Goal: Complete application form: Complete application form

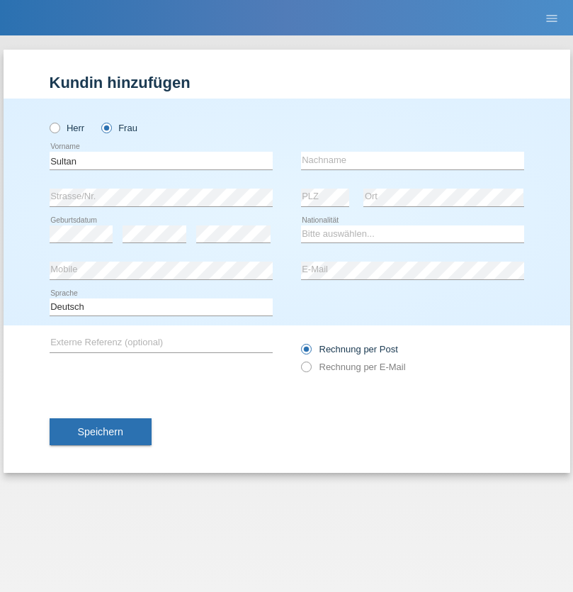
type input "Sultan"
click at [412, 160] on input "text" at bounding box center [412, 161] width 223 height 18
type input "Tarza"
select select "IQ"
select select "C"
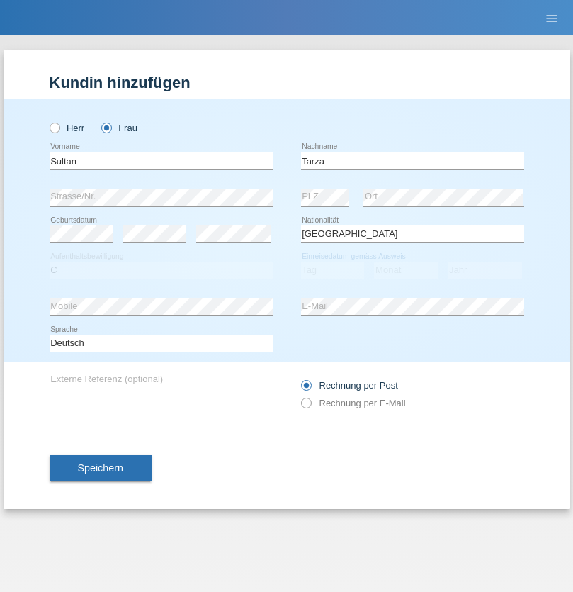
select select "01"
select select "08"
select select "2008"
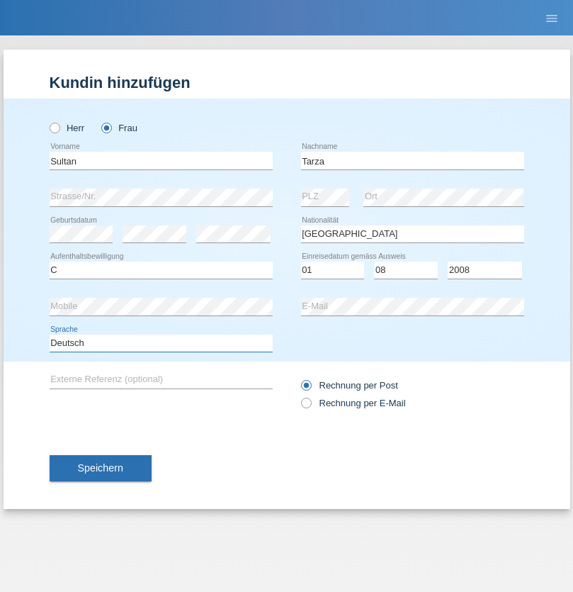
select select "en"
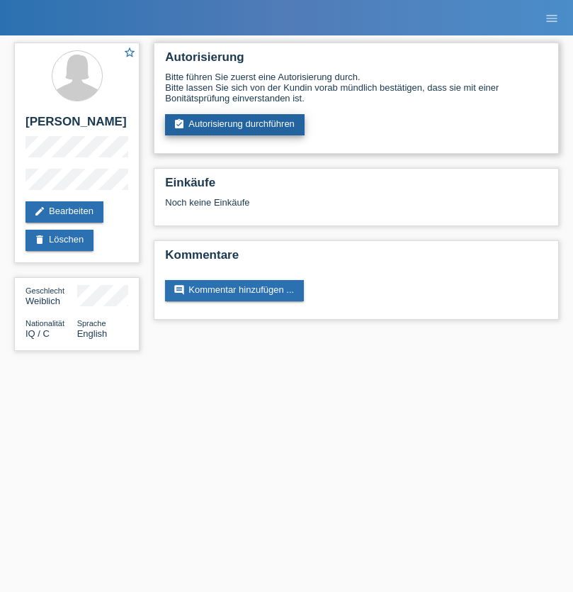
click at [235, 125] on link "assignment_turned_in Autorisierung durchführen" at bounding box center [235, 124] width 140 height 21
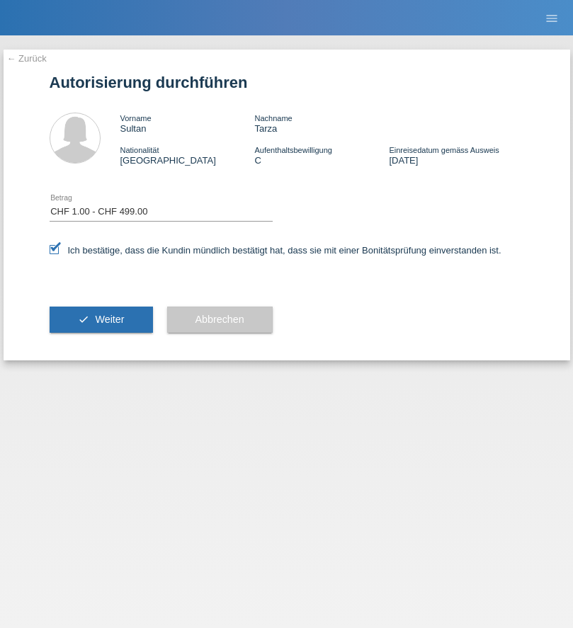
select select "1"
click at [101, 320] on span "Weiter" at bounding box center [109, 319] width 29 height 11
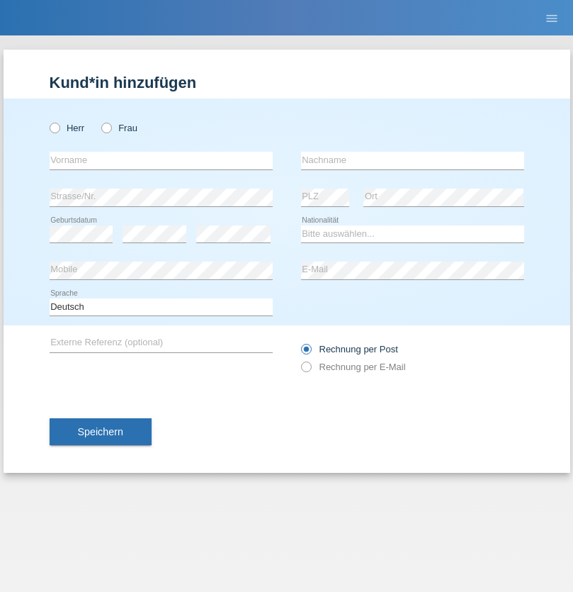
radio input "true"
click at [161, 160] on input "text" at bounding box center [161, 161] width 223 height 18
type input "[PERSON_NAME]"
click at [412, 160] on input "text" at bounding box center [412, 161] width 223 height 18
type input "Neto"
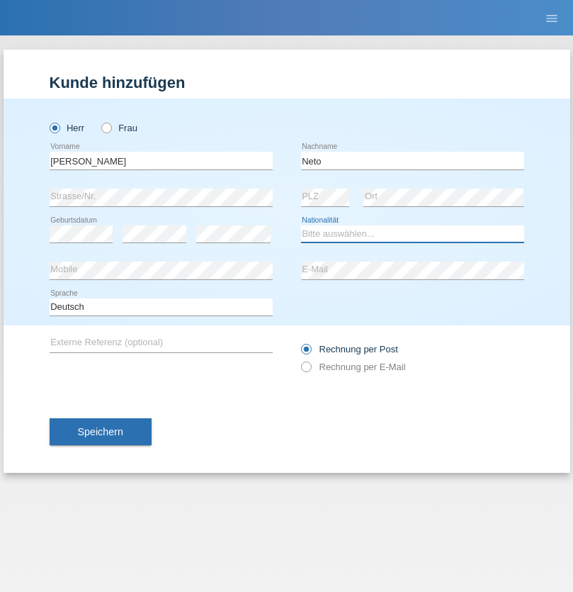
select select "CH"
radio input "true"
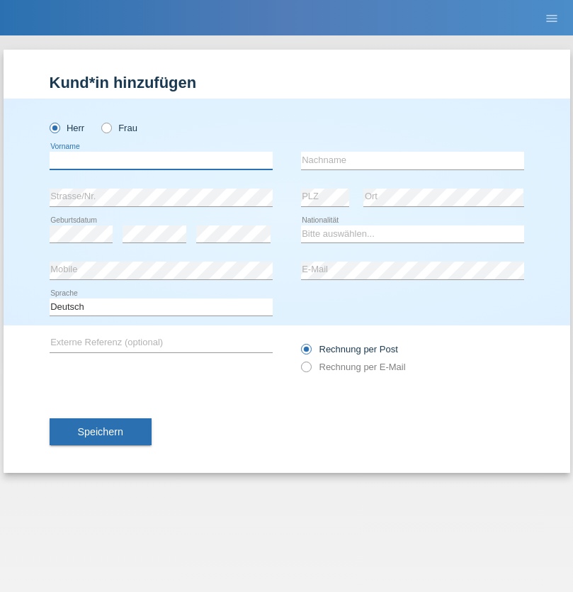
click at [161, 160] on input "text" at bounding box center [161, 161] width 223 height 18
type input "Nicolas"
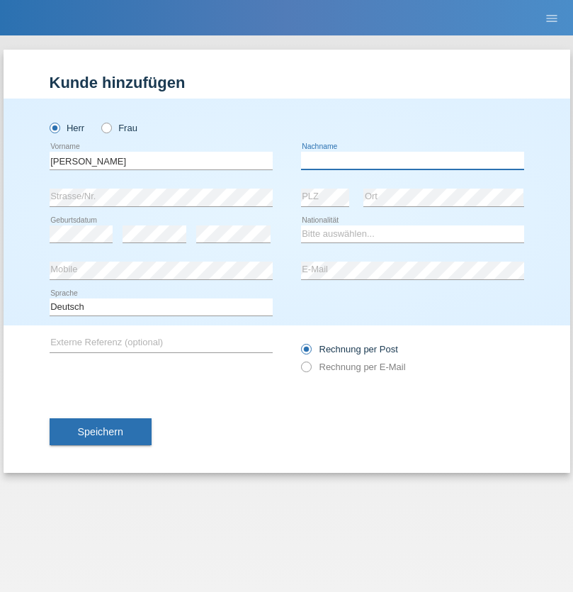
click at [412, 160] on input "text" at bounding box center [412, 161] width 223 height 18
type input "Meier"
select select "CH"
radio input "true"
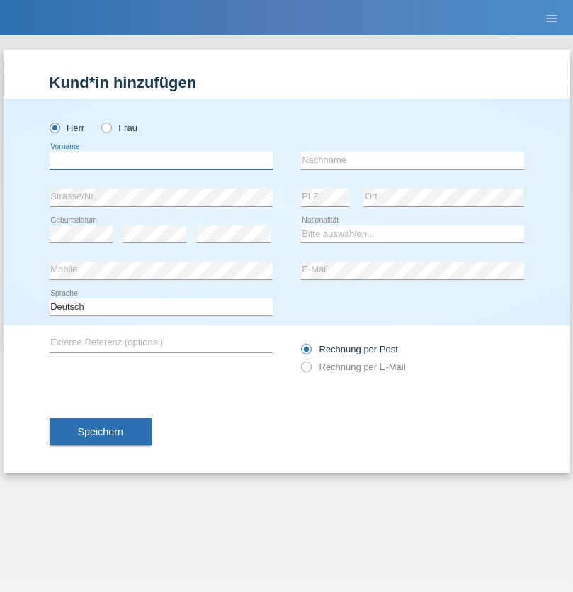
click at [161, 160] on input "text" at bounding box center [161, 161] width 223 height 18
type input "[PERSON_NAME]"
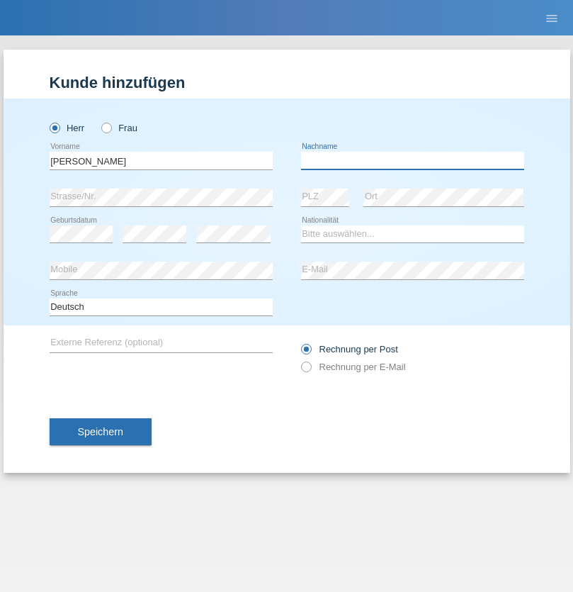
click at [412, 160] on input "text" at bounding box center [412, 161] width 223 height 18
type input "Nydegger"
select select "CH"
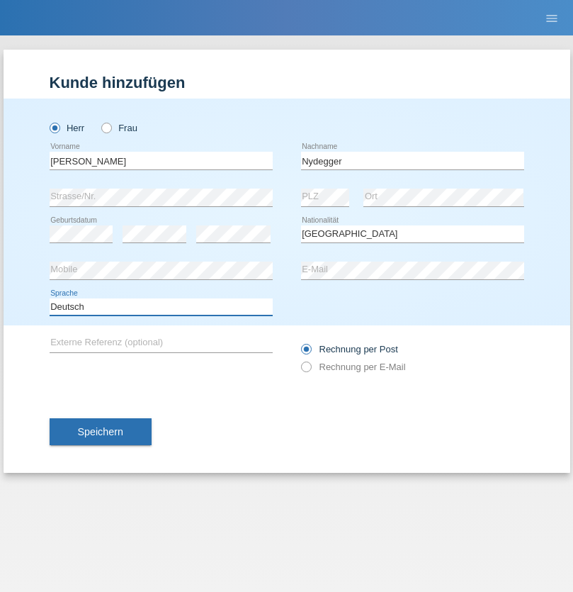
select select "en"
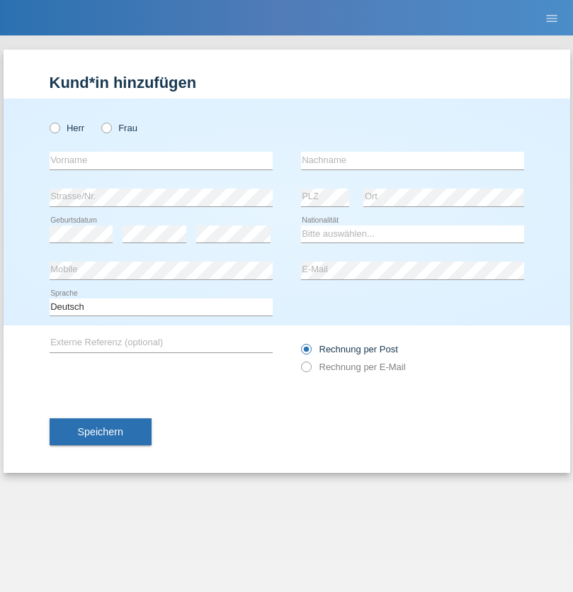
radio input "true"
click at [161, 160] on input "text" at bounding box center [161, 161] width 223 height 18
type input "Corinne"
click at [412, 160] on input "text" at bounding box center [412, 161] width 223 height 18
type input "Nydegger"
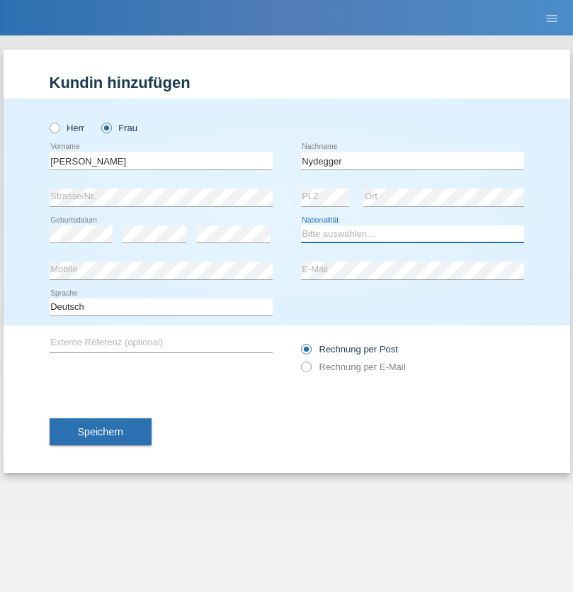
select select "CH"
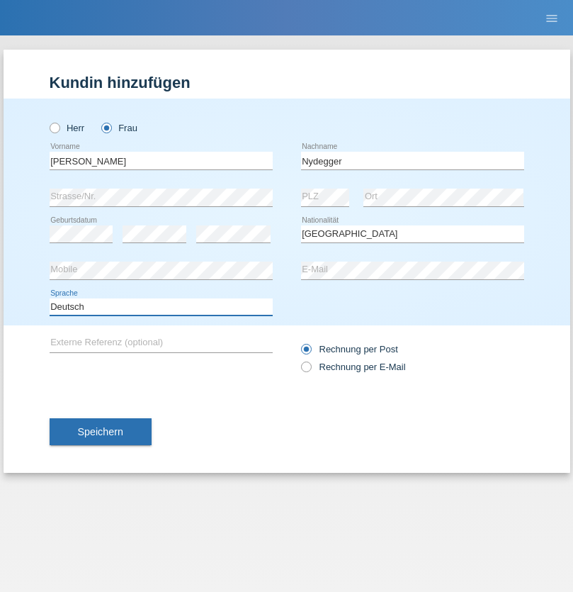
select select "en"
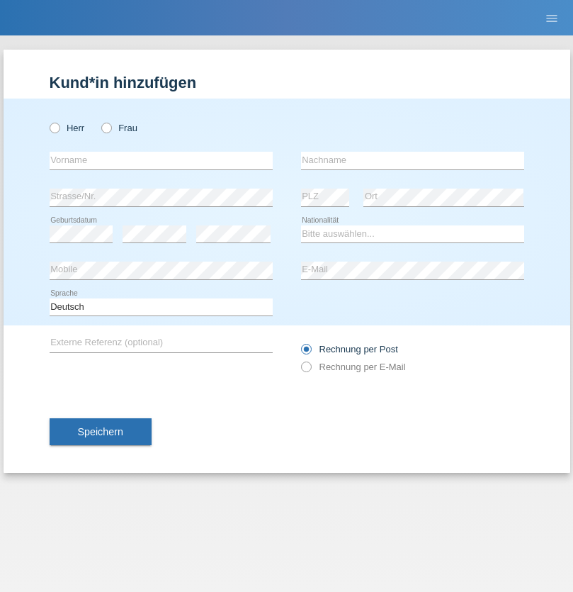
radio input "true"
click at [161, 160] on input "text" at bounding box center [161, 161] width 223 height 18
type input "Goekhan"
click at [412, 160] on input "text" at bounding box center [412, 161] width 223 height 18
type input "Akarsu"
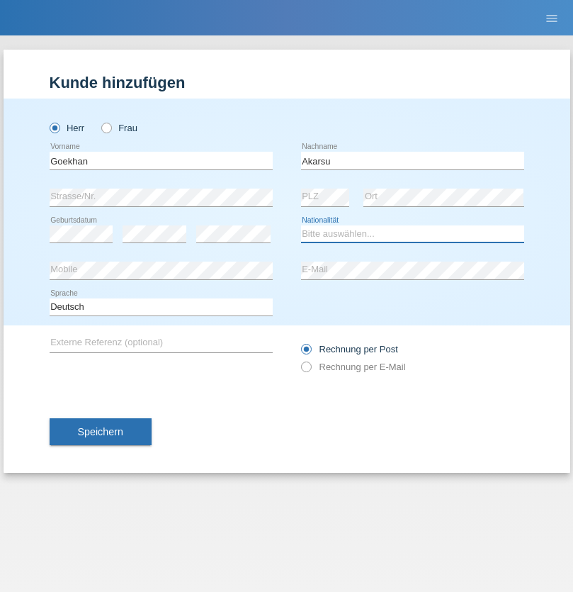
select select "AT"
select select "C"
select select "01"
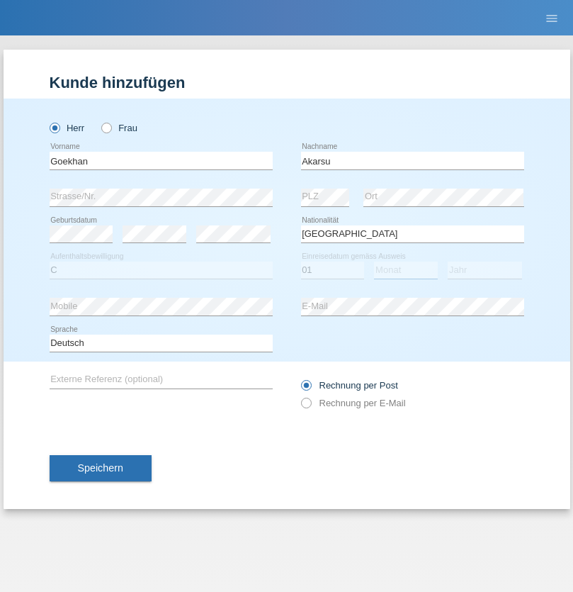
select select "05"
select select "2021"
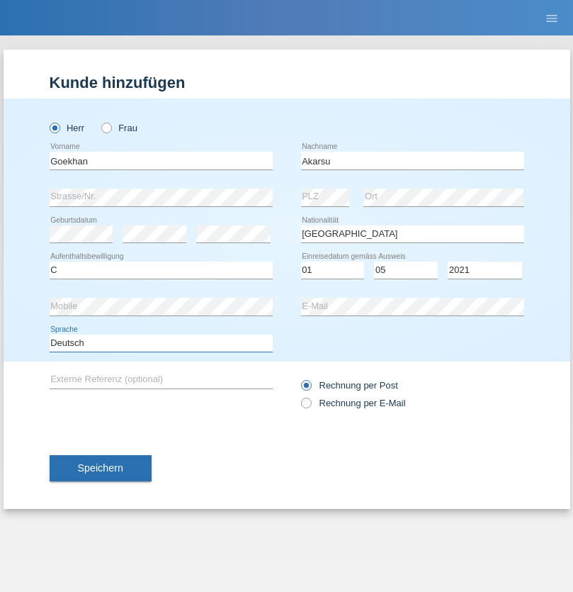
select select "en"
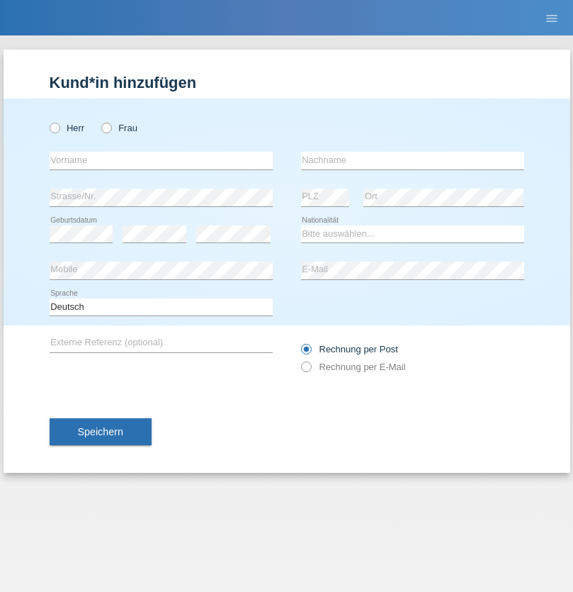
radio input "true"
click at [161, 160] on input "text" at bounding box center [161, 161] width 223 height 18
type input "Daniele"
click at [412, 160] on input "text" at bounding box center [412, 161] width 223 height 18
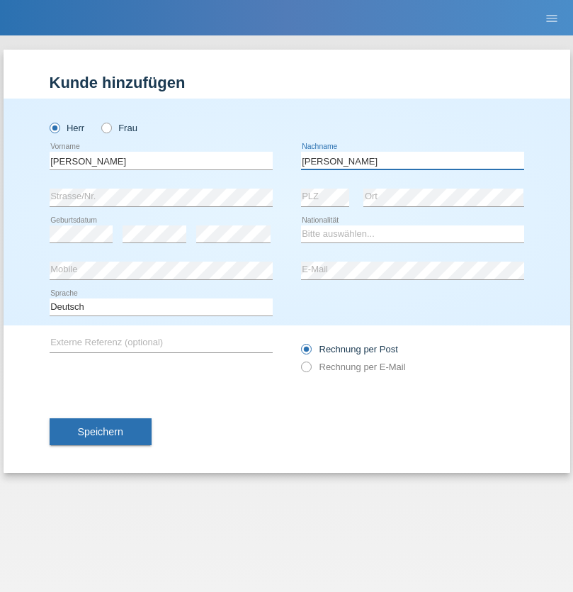
type input "Daniele"
select select "IT"
select select "C"
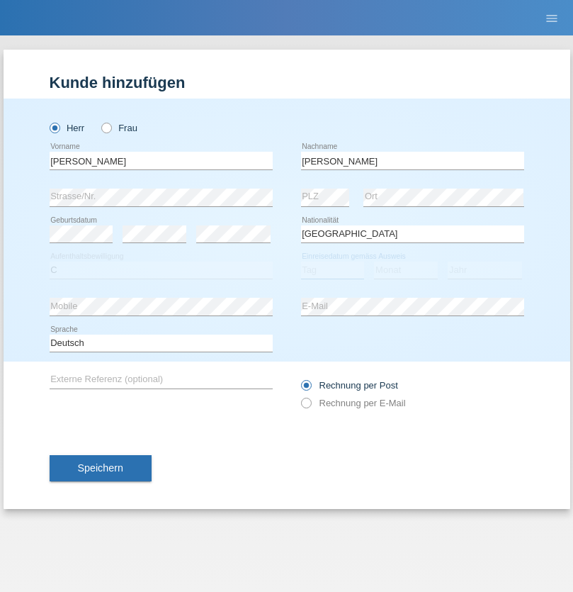
select select "22"
select select "06"
select select "1964"
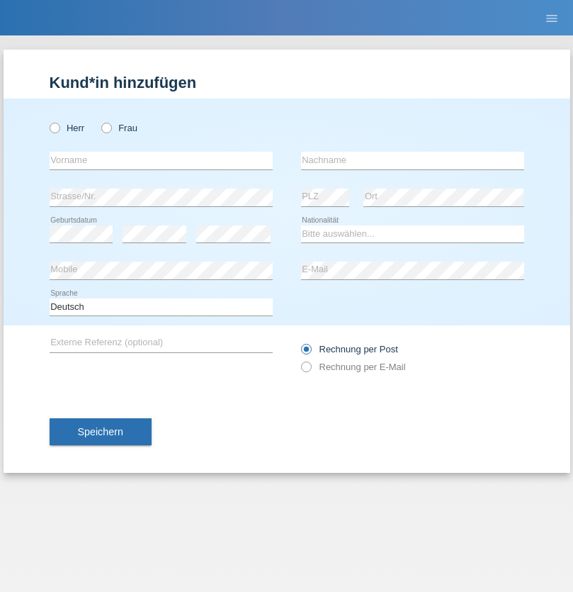
radio input "true"
click at [161, 160] on input "text" at bounding box center [161, 161] width 223 height 18
type input "[DATE]"
click at [412, 160] on input "text" at bounding box center [412, 161] width 223 height 18
type input "[PERSON_NAME]"
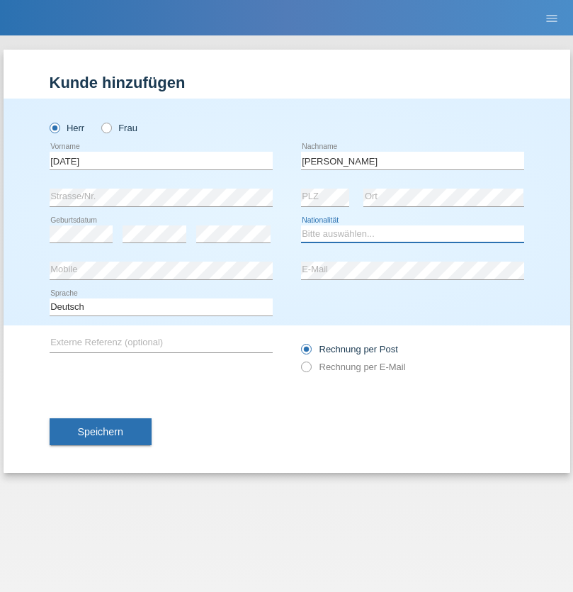
select select "IT"
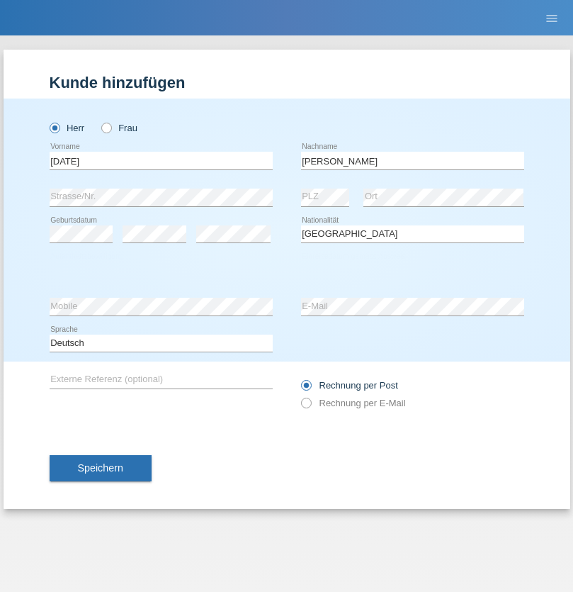
select select "C"
select select "01"
select select "05"
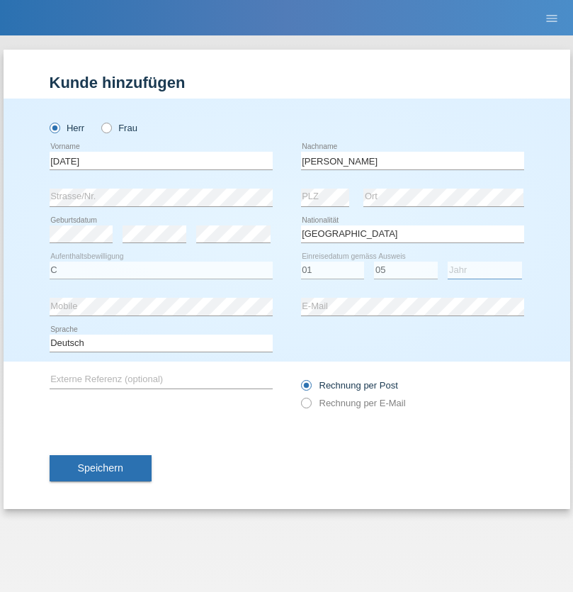
select select "2021"
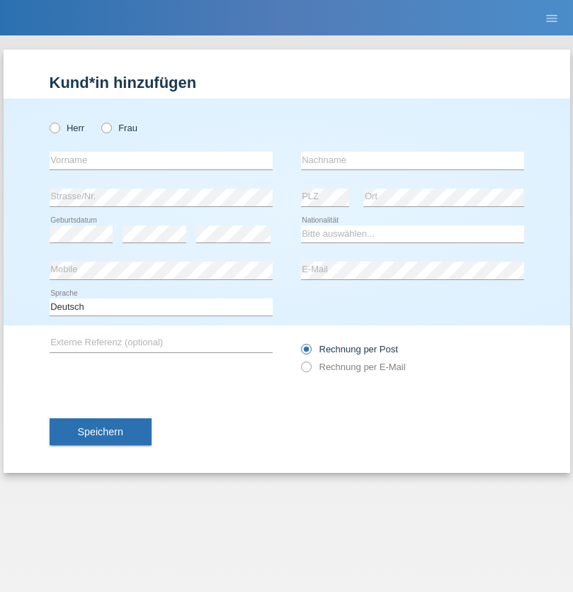
radio input "true"
click at [161, 160] on input "text" at bounding box center [161, 161] width 223 height 18
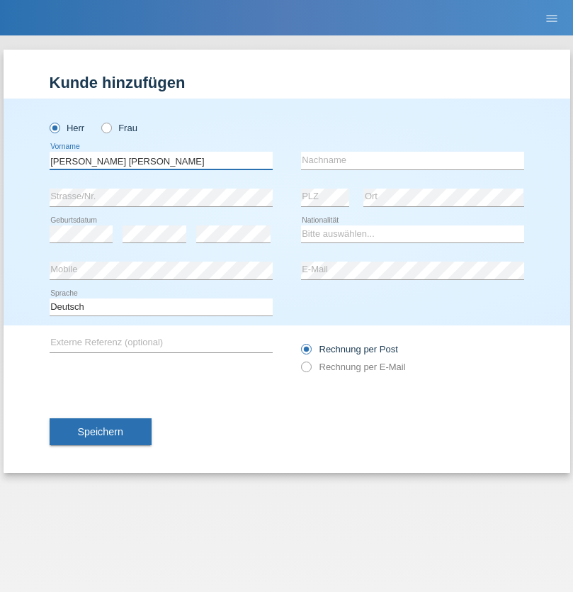
type input "Claudiu Marian"
click at [412, 160] on input "text" at bounding box center [412, 161] width 223 height 18
type input "Cislariu"
select select "CH"
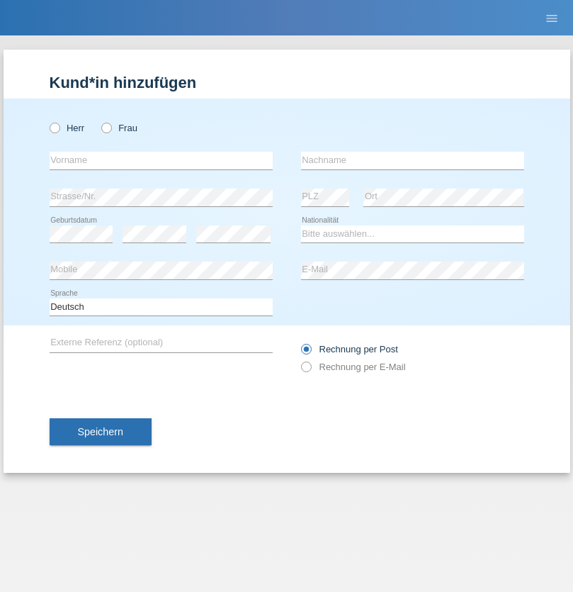
radio input "true"
select select "CH"
radio input "true"
click at [161, 160] on input "text" at bounding box center [161, 161] width 223 height 18
type input "Zsolt"
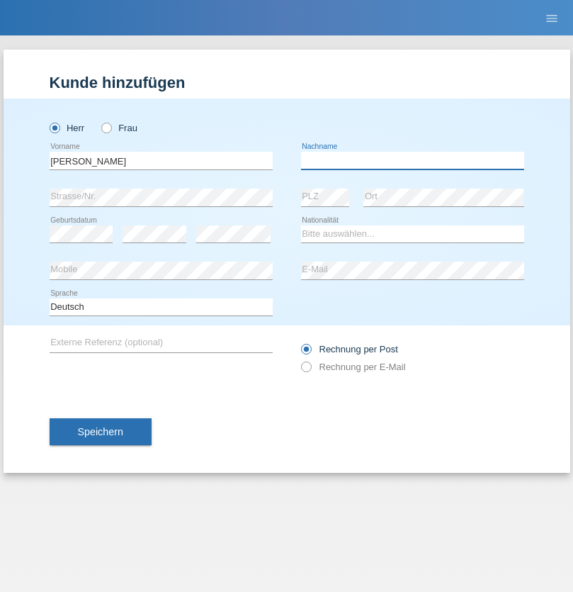
click at [412, 160] on input "text" at bounding box center [412, 161] width 223 height 18
type input "Kappelmayer"
select select "MG"
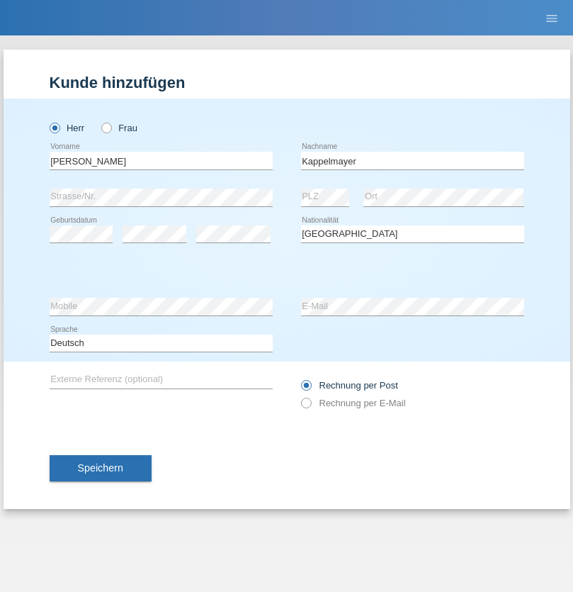
select select "C"
select select "01"
select select "09"
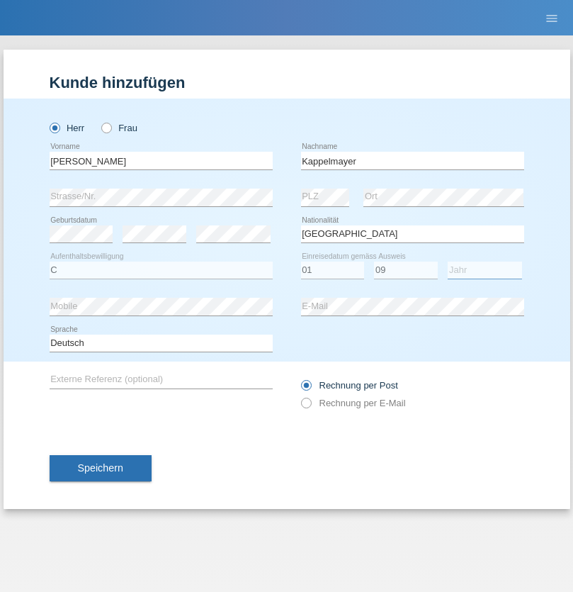
select select "2021"
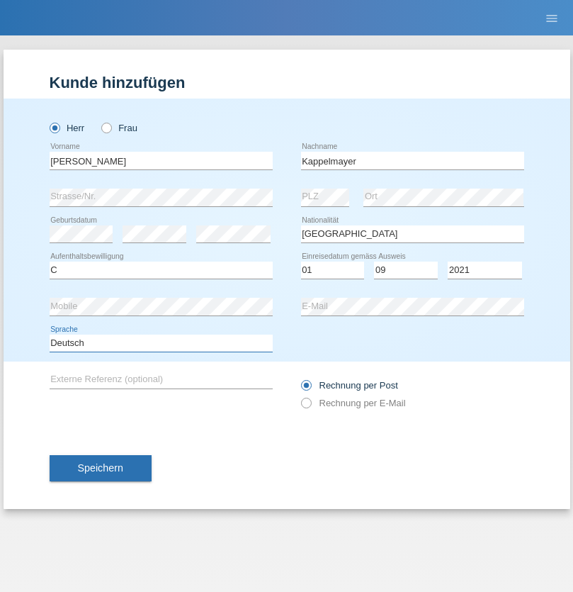
select select "en"
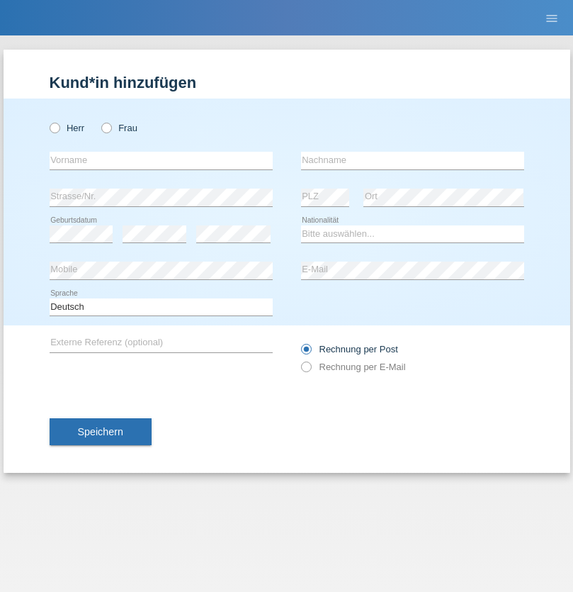
radio input "true"
click at [161, 160] on input "text" at bounding box center [161, 161] width 223 height 18
type input "firat"
click at [412, 160] on input "text" at bounding box center [412, 161] width 223 height 18
type input "kara"
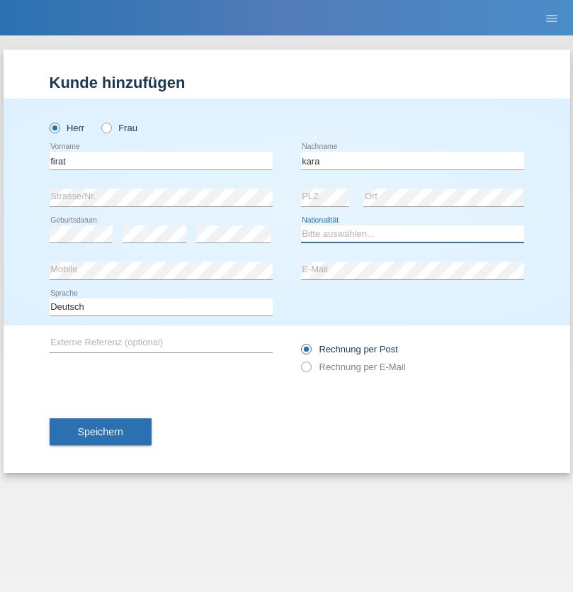
select select "CH"
radio input "true"
click at [161, 160] on input "text" at bounding box center [161, 161] width 223 height 18
type input "Jean Panda"
click at [412, 160] on input "text" at bounding box center [412, 161] width 223 height 18
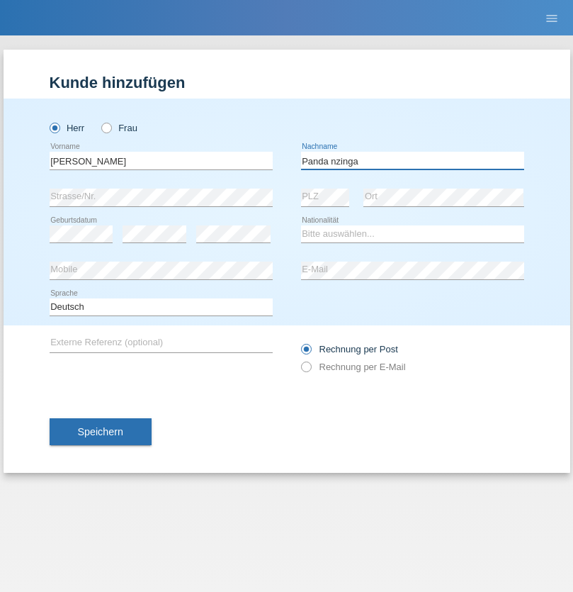
type input "Panda nzinga"
select select "MN"
select select "C"
select select "28"
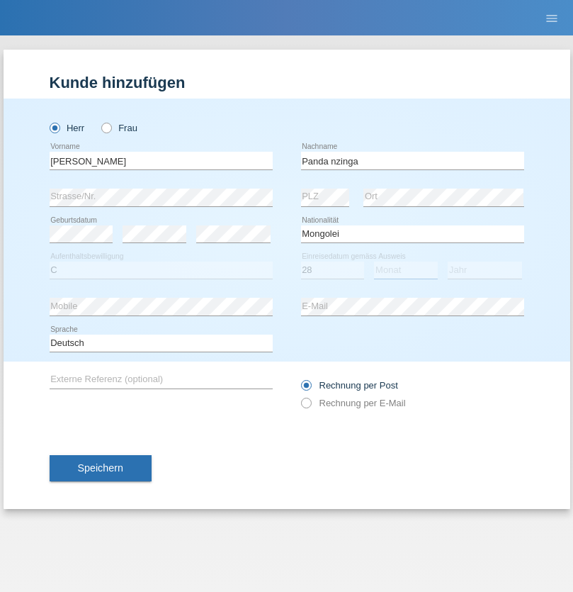
select select "11"
select select "2001"
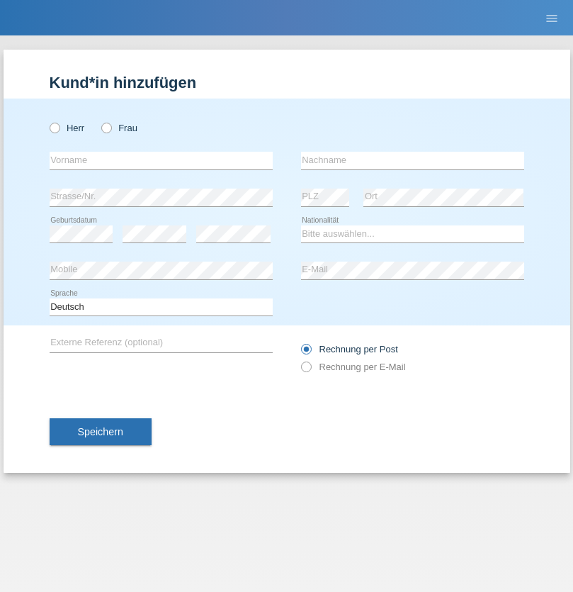
radio input "true"
select select "HU"
select select "C"
select select "30"
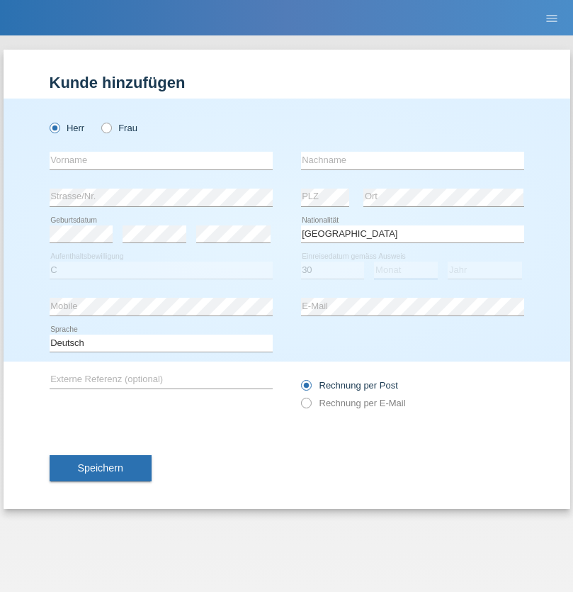
select select "10"
select select "2021"
